Goal: Find specific page/section: Find specific page/section

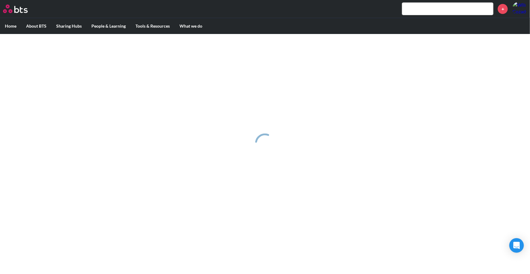
click at [273, 127] on div at bounding box center [265, 143] width 20 height 219
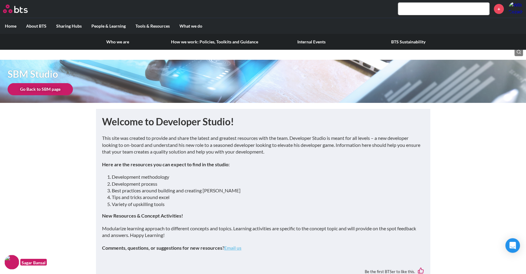
click at [32, 33] on label "About BTS" at bounding box center [36, 26] width 30 height 16
click at [0, 0] on input "About BTS" at bounding box center [0, 0] width 0 height 0
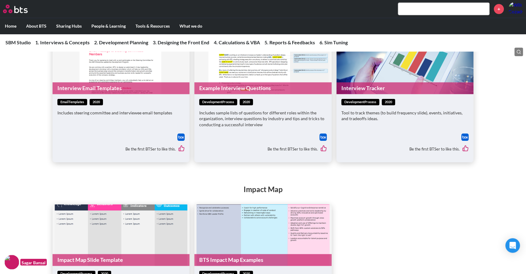
scroll to position [994, 0]
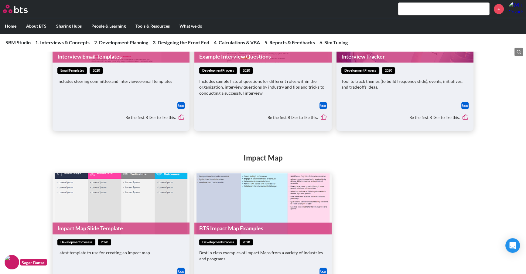
click at [292, 149] on div "Impact Map Impact Map Slide Template developmentProcess 2020 Latest template to…" at bounding box center [263, 219] width 526 height 156
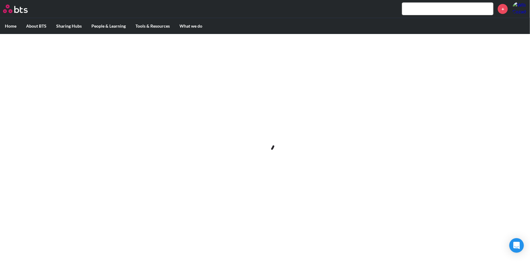
click at [240, 119] on div at bounding box center [265, 143] width 530 height 219
